Goal: Task Accomplishment & Management: Use online tool/utility

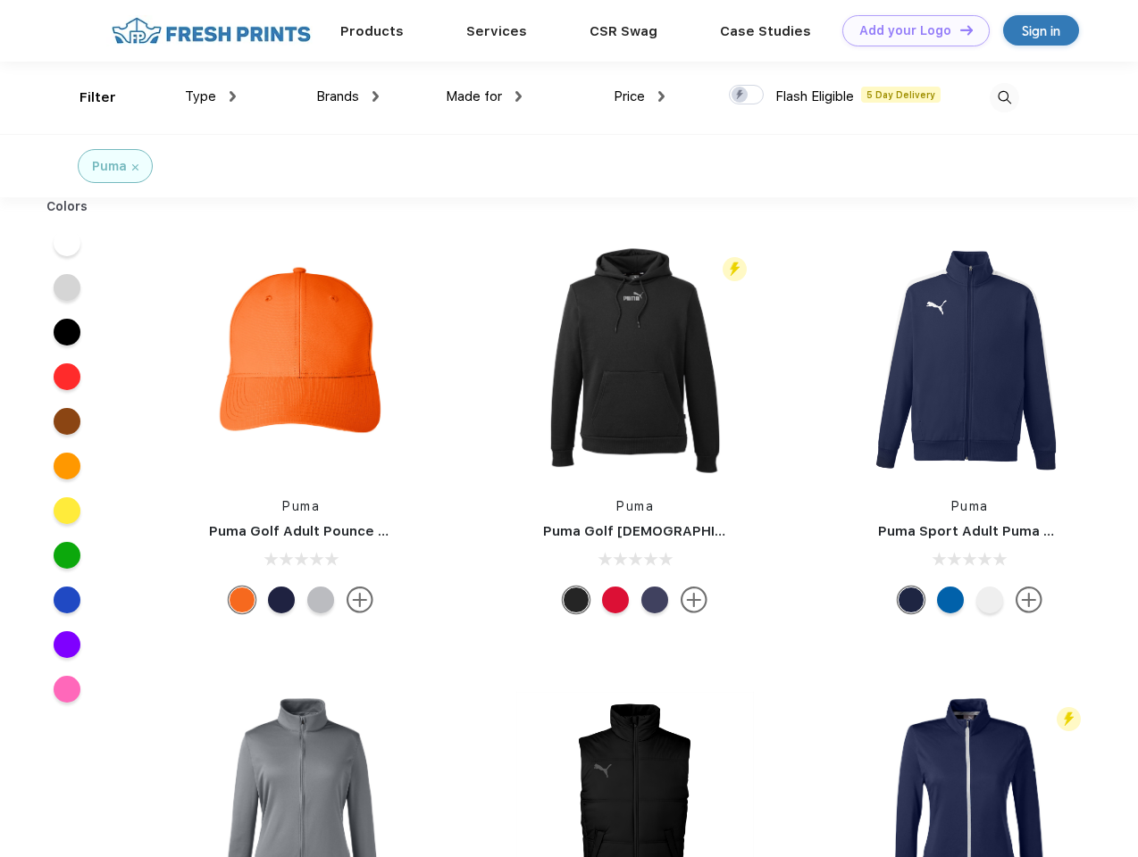
click at [909, 30] on link "Add your Logo Design Tool" at bounding box center [915, 30] width 147 height 31
click at [0, 0] on div "Design Tool" at bounding box center [0, 0] width 0 height 0
click at [958, 29] on link "Add your Logo Design Tool" at bounding box center [915, 30] width 147 height 31
click at [86, 97] on div "Filter" at bounding box center [97, 98] width 37 height 21
click at [211, 96] on span "Type" at bounding box center [200, 96] width 31 height 16
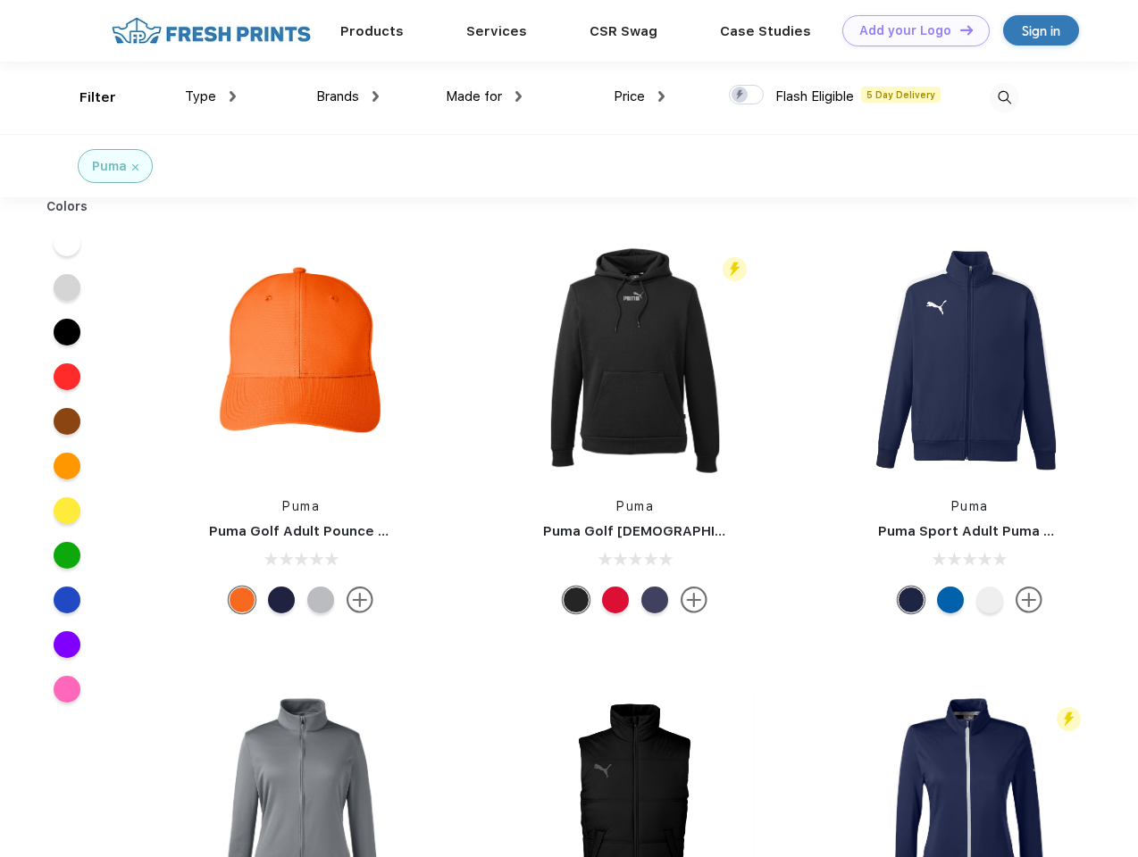
click at [347, 96] on span "Brands" at bounding box center [337, 96] width 43 height 16
click at [484, 96] on span "Made for" at bounding box center [474, 96] width 56 height 16
click at [639, 96] on span "Price" at bounding box center [629, 96] width 31 height 16
click at [747, 96] on div at bounding box center [746, 95] width 35 height 20
click at [740, 96] on input "checkbox" at bounding box center [735, 90] width 12 height 12
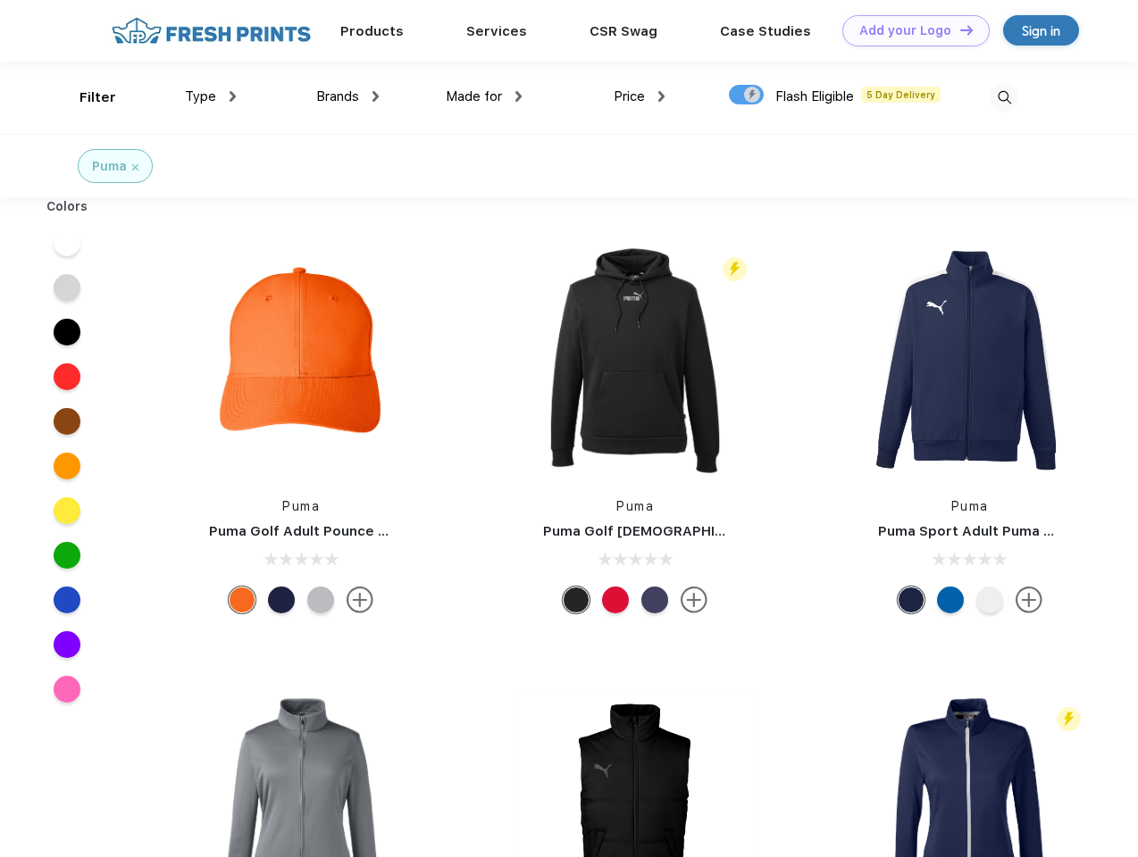
click at [1004, 97] on img at bounding box center [1004, 97] width 29 height 29
